Goal: Find specific page/section: Find specific page/section

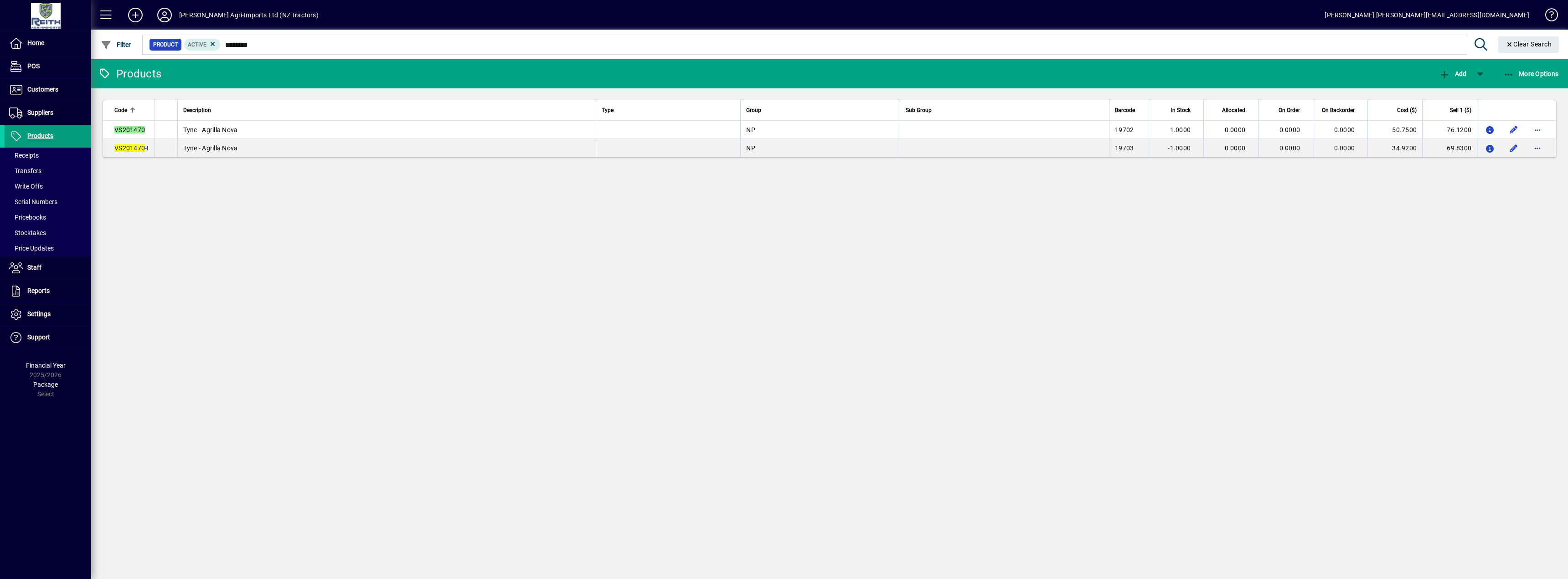
click at [249, 46] on input "********" at bounding box center [840, 44] width 1239 height 13
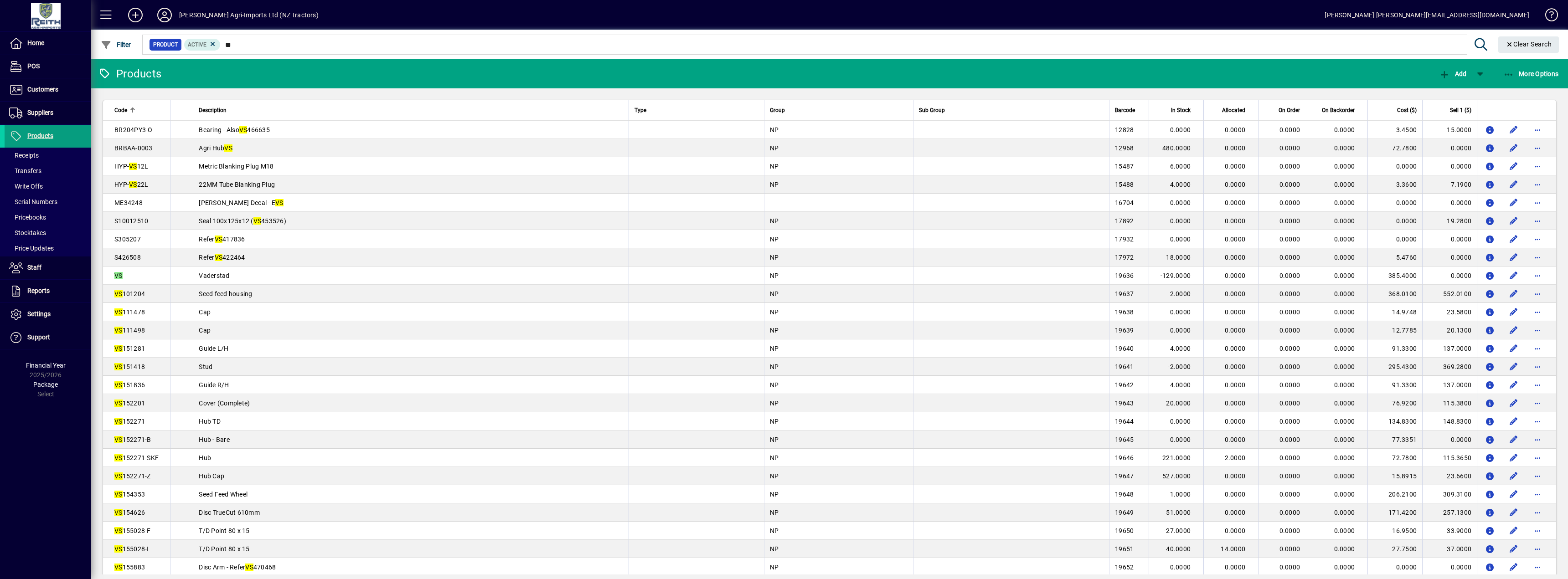
type input "*"
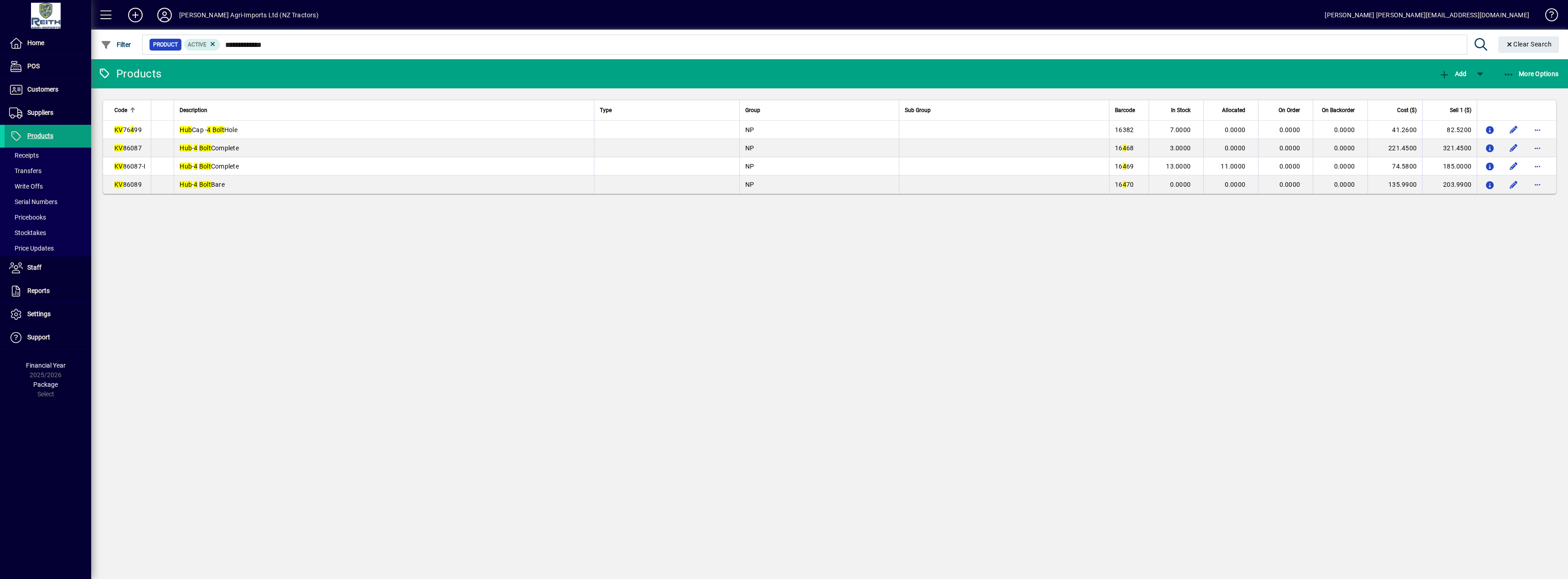
type input "**********"
